Goal: Information Seeking & Learning: Learn about a topic

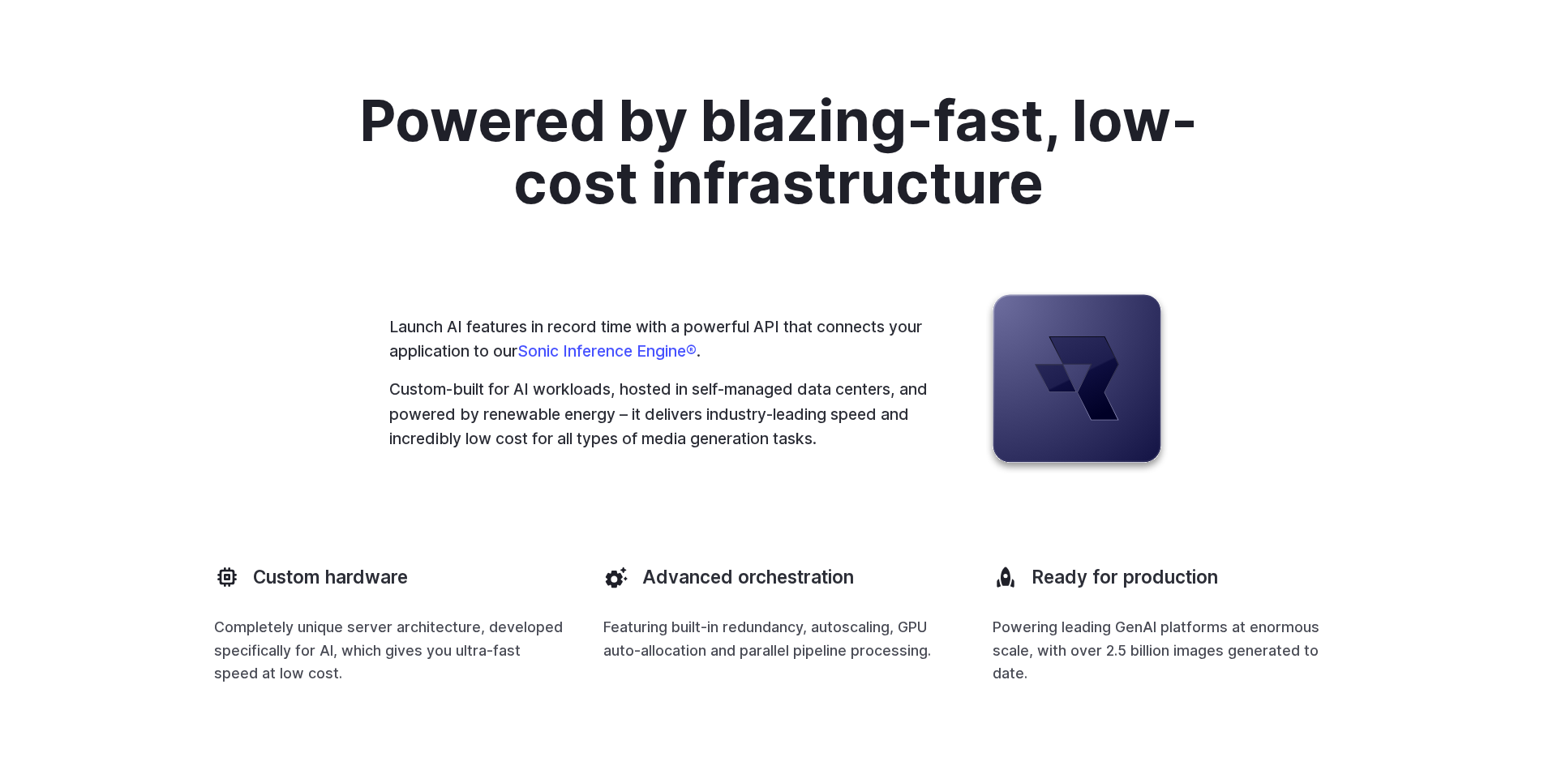
scroll to position [4056, 0]
